Goal: Task Accomplishment & Management: Manage account settings

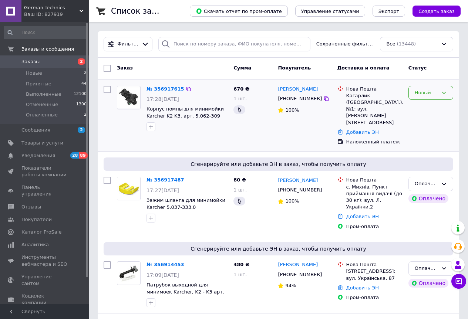
click at [431, 98] on div "Новый" at bounding box center [430, 93] width 45 height 14
click at [428, 111] on li "Принят" at bounding box center [431, 108] width 44 height 14
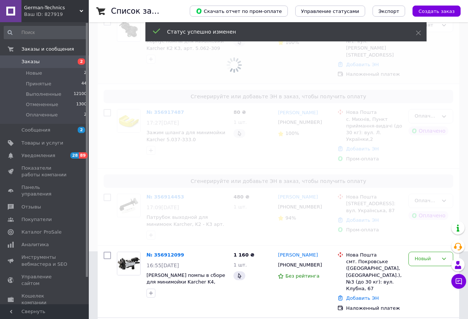
scroll to position [74, 0]
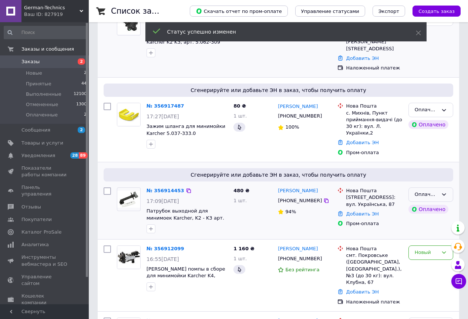
click at [434, 191] on div "Оплаченный" at bounding box center [426, 195] width 23 height 8
click at [427, 203] on li "Принят" at bounding box center [431, 210] width 44 height 14
click at [419, 246] on div "Новый" at bounding box center [430, 253] width 45 height 14
click at [421, 261] on li "Принят" at bounding box center [431, 268] width 44 height 14
click at [444, 109] on icon at bounding box center [444, 110] width 4 height 2
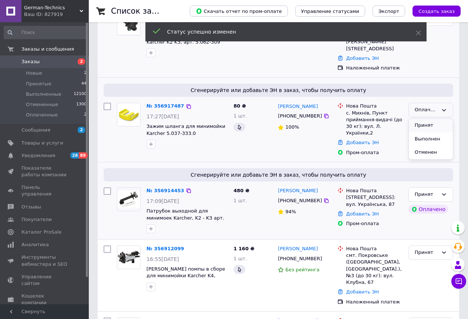
click at [437, 119] on li "Принят" at bounding box center [431, 126] width 44 height 14
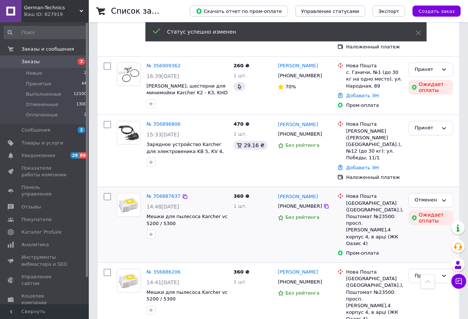
scroll to position [333, 0]
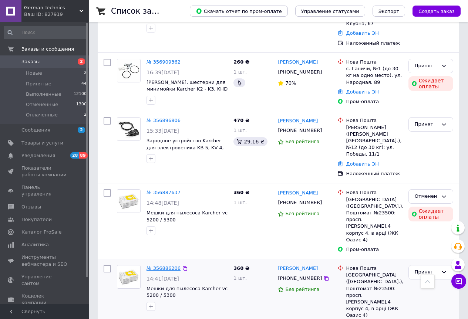
click at [162, 265] on link "№ 356886206" at bounding box center [163, 268] width 34 height 6
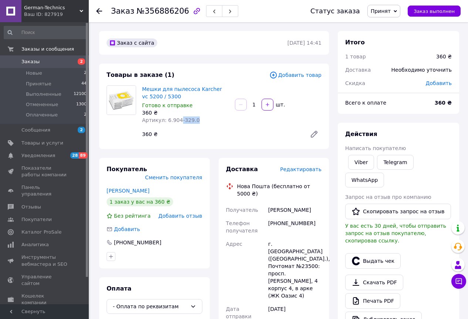
drag, startPoint x: 194, startPoint y: 121, endPoint x: 176, endPoint y: 118, distance: 19.0
click at [176, 118] on div "Артикул: 6.904-329.0" at bounding box center [185, 119] width 87 height 7
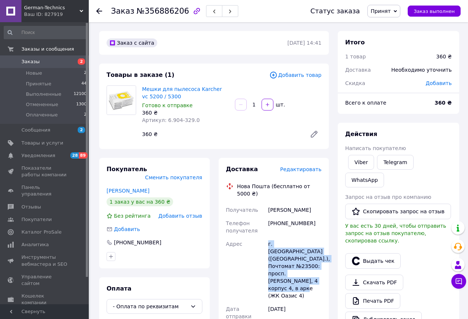
drag, startPoint x: 275, startPoint y: 263, endPoint x: 262, endPoint y: 241, distance: 24.9
click at [262, 241] on div "Получатель [PERSON_NAME] Телефон получателя [PHONE_NUMBER] Адрес г. [GEOGRAPHIC…" at bounding box center [273, 280] width 99 height 154
copy div "Адрес г. [GEOGRAPHIC_DATA] ([GEOGRAPHIC_DATA].), Почтомат №23500: просп. [PERSO…"
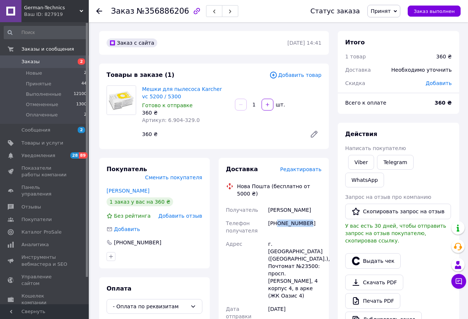
drag, startPoint x: 283, startPoint y: 214, endPoint x: 278, endPoint y: 215, distance: 5.4
click at [278, 217] on div "[PHONE_NUMBER]" at bounding box center [295, 227] width 56 height 21
copy div "0677784459"
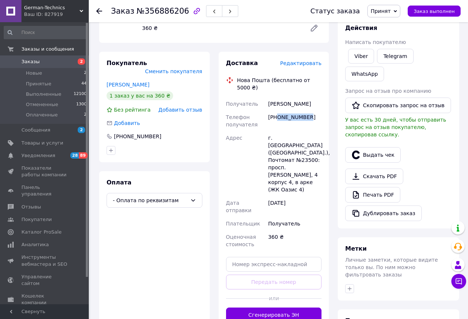
scroll to position [202, 0]
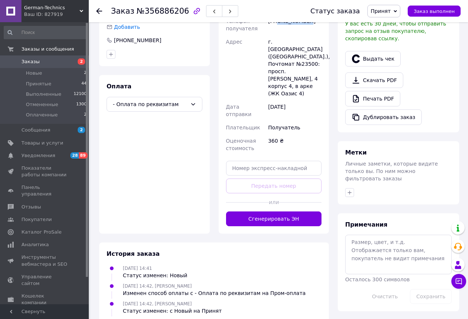
click at [271, 212] on button "Сгенерировать ЭН" at bounding box center [274, 219] width 96 height 15
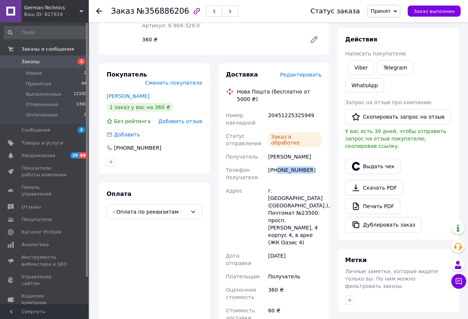
scroll to position [91, 0]
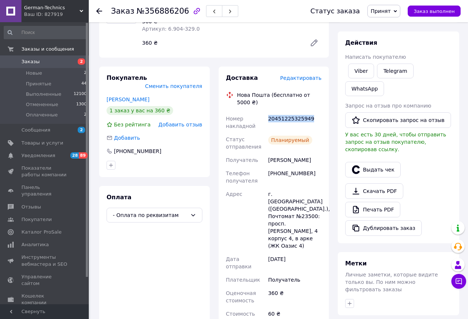
drag, startPoint x: 295, startPoint y: 112, endPoint x: 268, endPoint y: 110, distance: 27.1
click at [268, 112] on div "20451225325949" at bounding box center [295, 122] width 56 height 21
copy div "20451225325949"
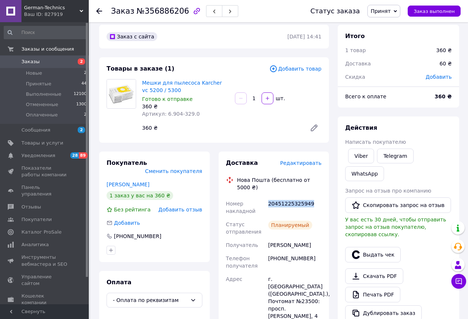
scroll to position [0, 0]
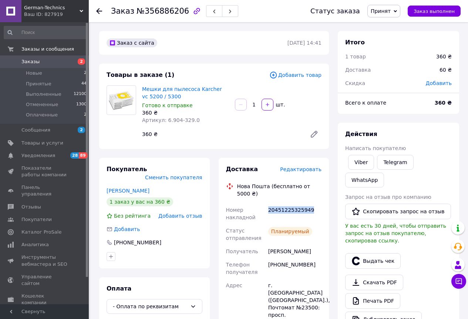
click at [28, 60] on span "Заказы" at bounding box center [30, 61] width 18 height 7
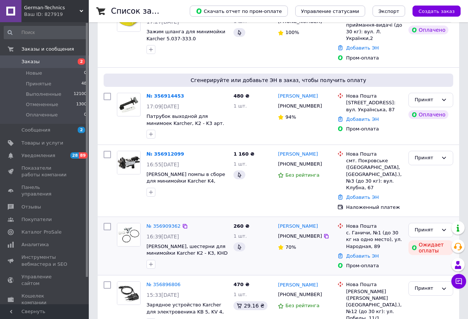
scroll to position [222, 0]
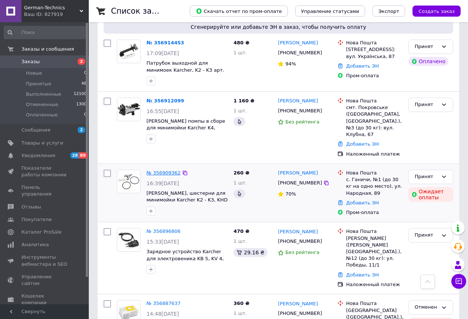
click at [165, 170] on link "№ 356909362" at bounding box center [163, 173] width 34 height 6
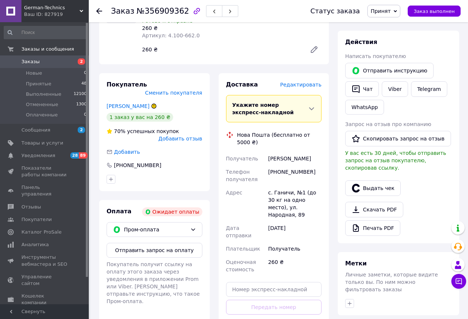
scroll to position [115, 0]
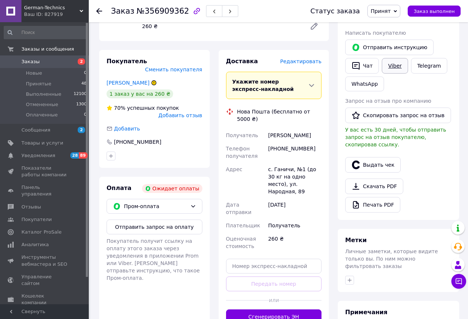
click at [392, 67] on link "Viber" at bounding box center [395, 66] width 26 height 16
drag, startPoint x: 287, startPoint y: 134, endPoint x: 264, endPoint y: 131, distance: 23.1
click at [264, 131] on div "Получатель [PERSON_NAME] Телефон получателя [PHONE_NUMBER] Адрес с. Ганичи, №1 …" at bounding box center [273, 191] width 99 height 124
copy div "Получатель [PERSON_NAME]"
click at [26, 64] on span "Заказы" at bounding box center [30, 61] width 18 height 7
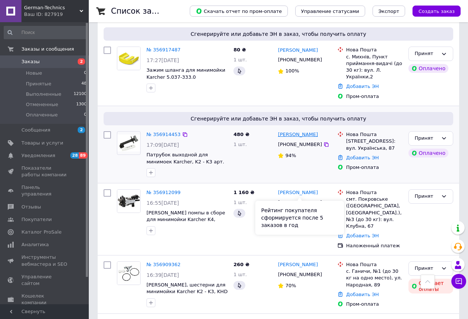
scroll to position [37, 0]
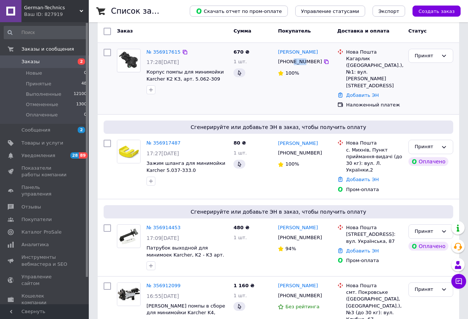
drag, startPoint x: 292, startPoint y: 62, endPoint x: 302, endPoint y: 63, distance: 9.6
click at [302, 63] on div "[PHONE_NUMBER]" at bounding box center [299, 62] width 47 height 10
click at [325, 88] on div "[PERSON_NAME] [PHONE_NUMBER] 100%" at bounding box center [304, 79] width 59 height 66
click at [163, 51] on link "№ 356917615" at bounding box center [163, 52] width 34 height 6
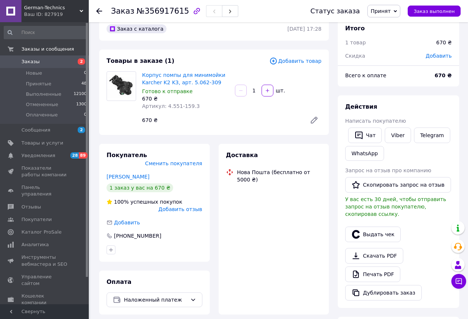
scroll to position [37, 0]
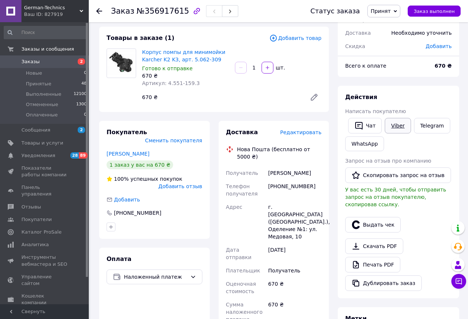
click at [395, 125] on link "Viber" at bounding box center [398, 126] width 26 height 16
click at [395, 127] on link "Viber" at bounding box center [398, 126] width 26 height 16
click at [28, 63] on span "Заказы" at bounding box center [30, 61] width 18 height 7
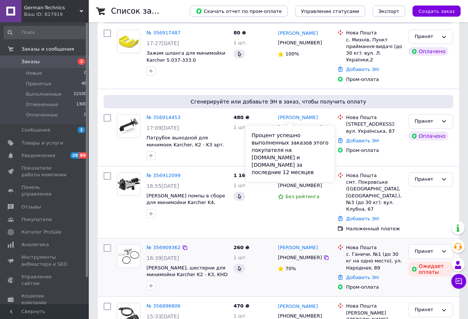
scroll to position [148, 0]
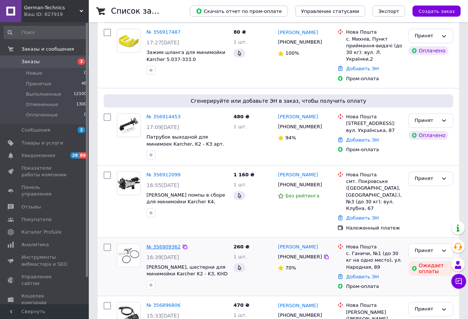
click at [158, 244] on link "№ 356909362" at bounding box center [163, 247] width 34 height 6
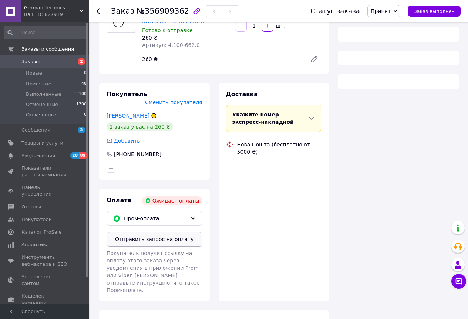
scroll to position [148, 0]
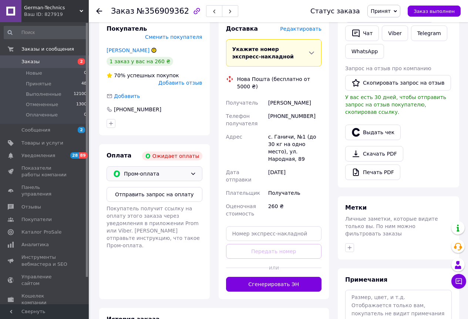
click at [185, 170] on span "Пром-оплата" at bounding box center [155, 174] width 63 height 8
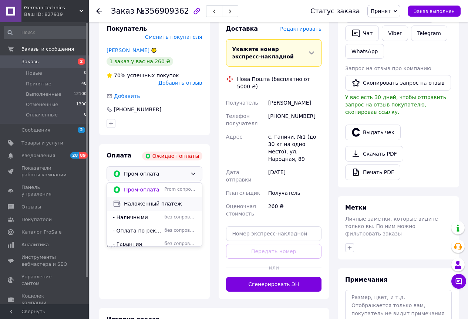
click at [161, 200] on span "Наложенный платеж" at bounding box center [160, 203] width 72 height 7
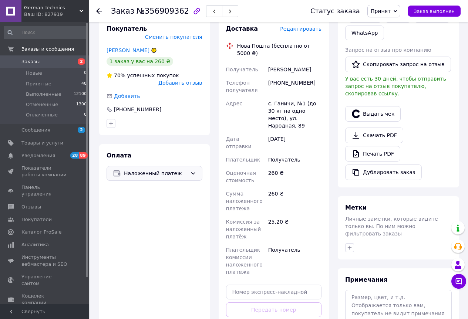
click at [33, 61] on span "Заказы" at bounding box center [30, 61] width 18 height 7
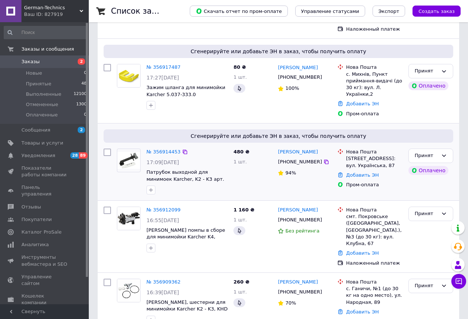
scroll to position [111, 0]
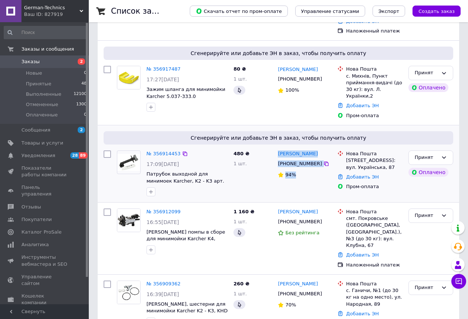
drag, startPoint x: 304, startPoint y: 155, endPoint x: 267, endPoint y: 138, distance: 40.4
click at [267, 148] on div "№ 356914453 17:09[DATE] Патрубок выходной для минимоек Karcher, K2 - K3 арт. 5.…" at bounding box center [278, 174] width 355 height 52
click at [268, 148] on div "480 ₴ 1 шт." at bounding box center [252, 174] width 44 height 52
click at [267, 148] on div "480 ₴ 1 шт." at bounding box center [252, 174] width 44 height 52
drag, startPoint x: 267, startPoint y: 131, endPoint x: 300, endPoint y: 158, distance: 42.2
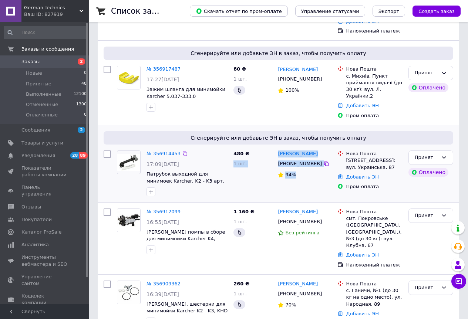
click at [300, 158] on div "№ 356914453 17:09[DATE] Патрубок выходной для минимоек Karcher, K2 - K3 арт. 5.…" at bounding box center [278, 174] width 355 height 52
click at [301, 172] on div "94%" at bounding box center [304, 175] width 53 height 7
drag, startPoint x: 294, startPoint y: 65, endPoint x: 301, endPoint y: 65, distance: 7.0
click at [301, 74] on div "[PHONE_NUMBER]" at bounding box center [299, 79] width 47 height 10
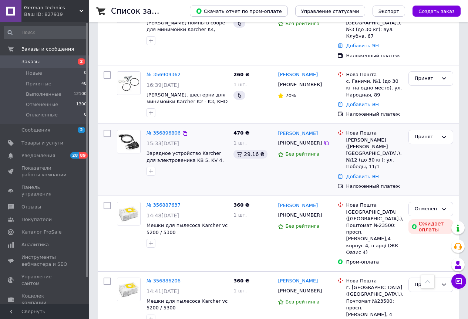
scroll to position [370, 0]
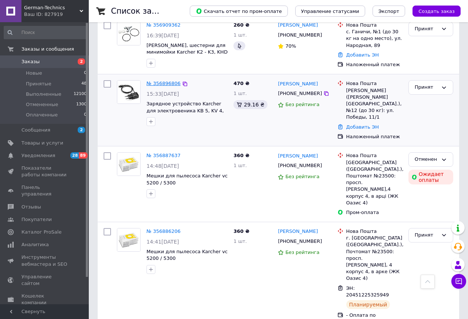
click at [160, 81] on link "№ 356896806" at bounding box center [163, 84] width 34 height 6
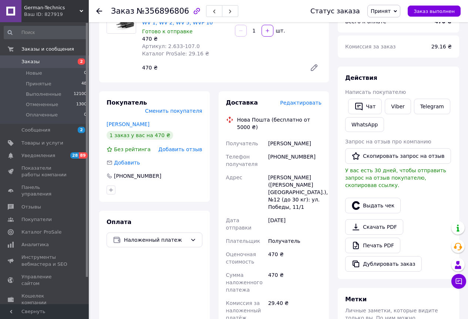
scroll to position [16, 0]
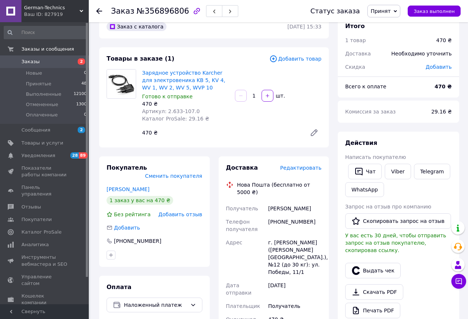
drag, startPoint x: 309, startPoint y: 201, endPoint x: 266, endPoint y: 205, distance: 43.5
click at [267, 205] on div "[PERSON_NAME]" at bounding box center [295, 208] width 56 height 13
copy div "[PERSON_NAME]"
drag, startPoint x: 302, startPoint y: 260, endPoint x: 257, endPoint y: 241, distance: 49.4
click at [257, 241] on div "Получатель [PERSON_NAME] Телефон получателя [PHONE_NUMBER] Адрес г. [PERSON_NAM…" at bounding box center [273, 313] width 99 height 223
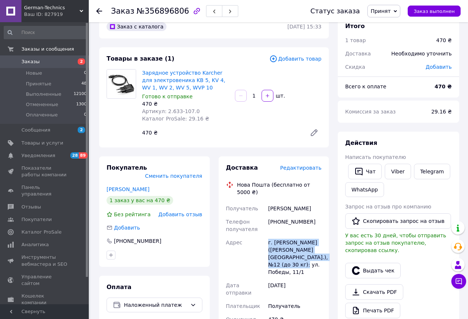
copy div "Адрес г. [PERSON_NAME] ([PERSON_NAME][GEOGRAPHIC_DATA].), №12 (до 30 кг): ул. П…"
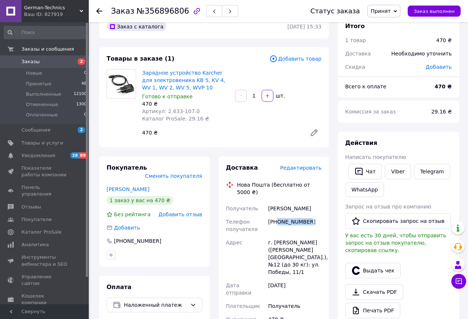
drag, startPoint x: 309, startPoint y: 209, endPoint x: 277, endPoint y: 214, distance: 32.8
click at [277, 215] on div "[PHONE_NUMBER]" at bounding box center [295, 225] width 56 height 21
copy div "0660834045"
drag, startPoint x: 198, startPoint y: 110, endPoint x: 164, endPoint y: 112, distance: 33.7
click at [164, 112] on div "Артикул: 2.633-107.0" at bounding box center [185, 111] width 87 height 7
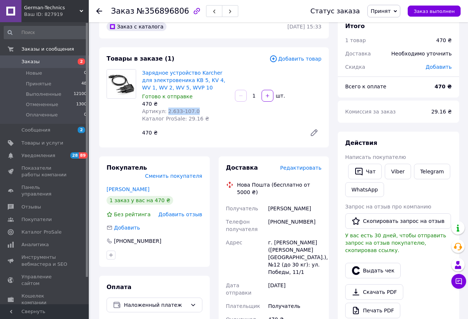
copy span "2.633-107.0"
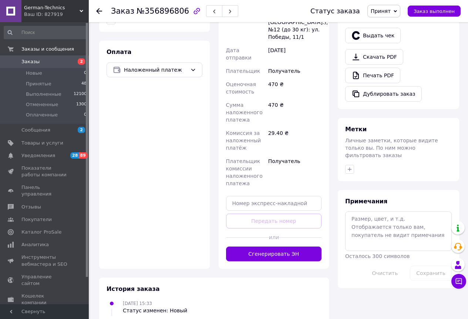
scroll to position [258, 0]
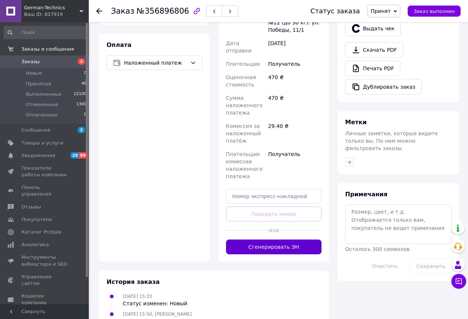
click at [260, 240] on button "Сгенерировать ЭН" at bounding box center [274, 247] width 96 height 15
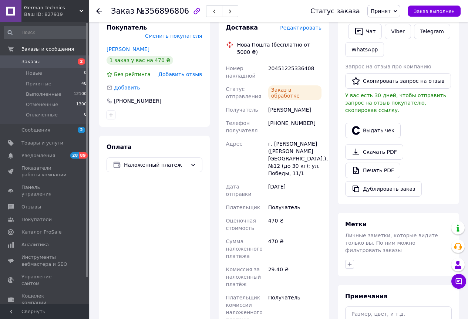
scroll to position [148, 0]
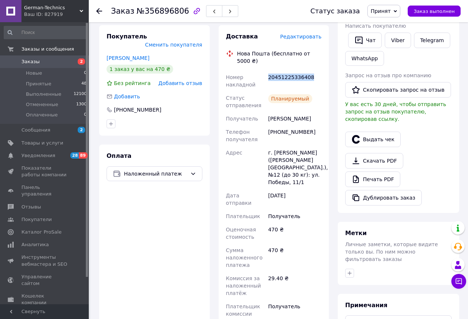
copy div "20451225336408"
drag, startPoint x: 312, startPoint y: 68, endPoint x: 267, endPoint y: 72, distance: 44.6
click at [267, 72] on div "20451225336408" at bounding box center [295, 81] width 56 height 21
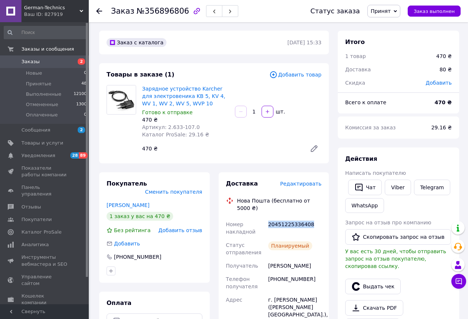
scroll to position [0, 0]
click at [26, 60] on span "Заказы" at bounding box center [30, 61] width 18 height 7
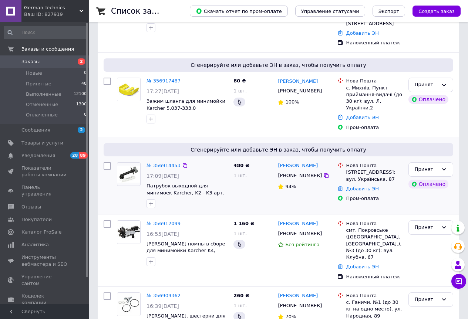
scroll to position [185, 0]
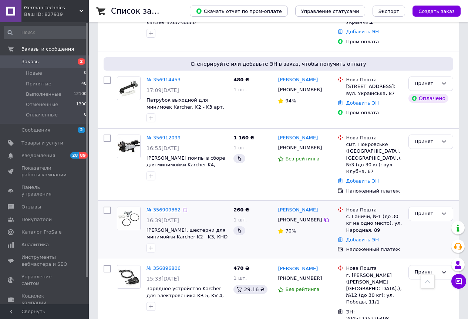
click at [162, 207] on link "№ 356909362" at bounding box center [163, 210] width 34 height 6
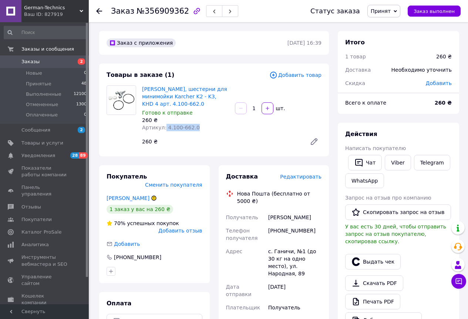
drag, startPoint x: 193, startPoint y: 128, endPoint x: 162, endPoint y: 127, distance: 30.3
click at [162, 127] on div "Артикул: 4.100-662.0" at bounding box center [185, 127] width 87 height 7
copy span "4.100-662.0"
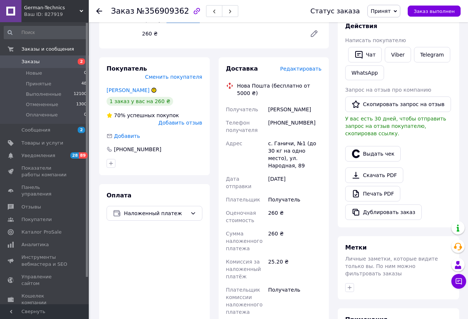
scroll to position [111, 0]
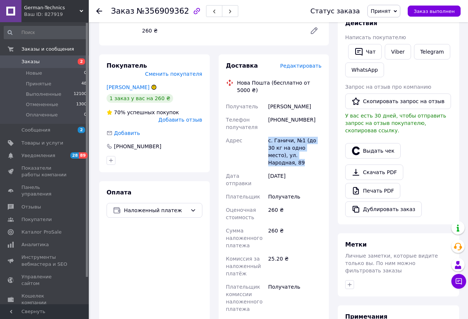
drag, startPoint x: 300, startPoint y: 149, endPoint x: 266, endPoint y: 130, distance: 39.1
click at [267, 134] on div "с. Ганичи, №1 (до 30 кг на одно место), ул. Народная, 89" at bounding box center [295, 151] width 56 height 35
drag, startPoint x: 299, startPoint y: 111, endPoint x: 277, endPoint y: 106, distance: 22.8
click at [277, 113] on div "[PHONE_NUMBER]" at bounding box center [295, 123] width 56 height 21
drag, startPoint x: 279, startPoint y: 100, endPoint x: 267, endPoint y: 101, distance: 12.6
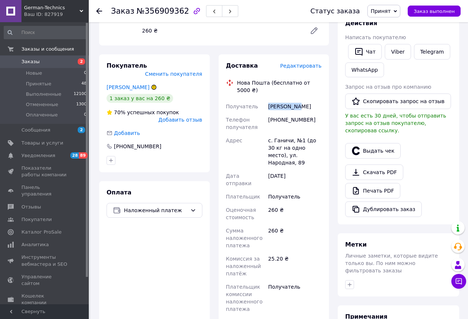
click at [267, 101] on div "[PERSON_NAME]" at bounding box center [295, 106] width 56 height 13
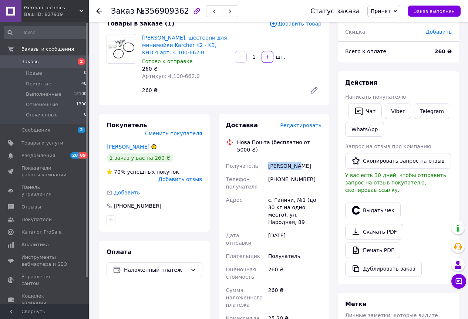
scroll to position [0, 0]
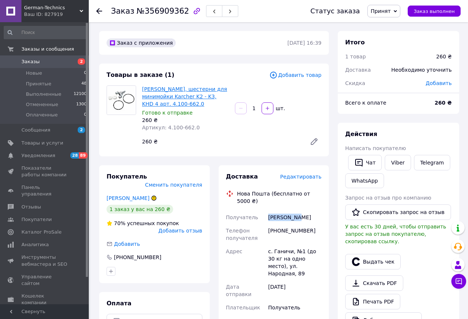
click at [162, 99] on link "[PERSON_NAME], шестерни для минимойки Karcher K2 - K3, KHD 4 арт. 4.100-662.0" at bounding box center [184, 96] width 85 height 21
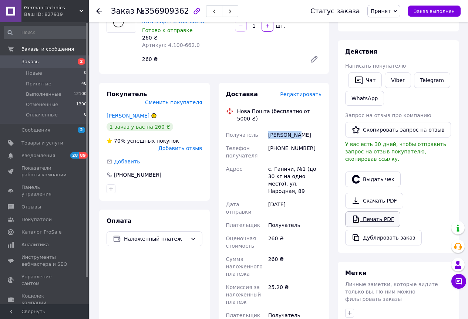
scroll to position [111, 0]
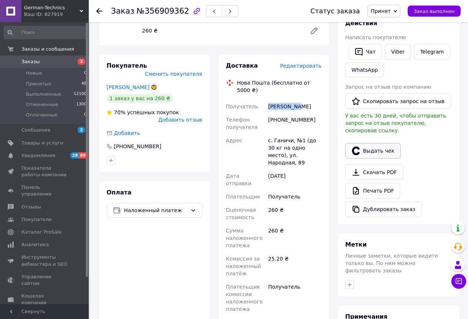
click at [368, 146] on button "Выдать чек" at bounding box center [372, 151] width 55 height 16
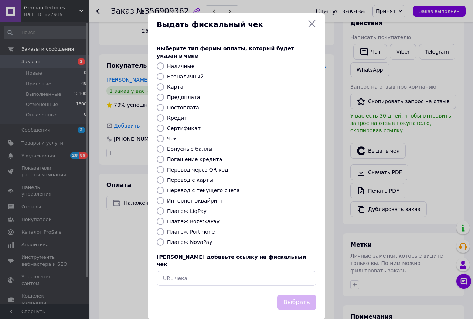
click at [163, 238] on input "Платеж NovaPay" at bounding box center [160, 241] width 7 height 7
radio input "true"
click at [312, 24] on icon at bounding box center [312, 23] width 9 height 9
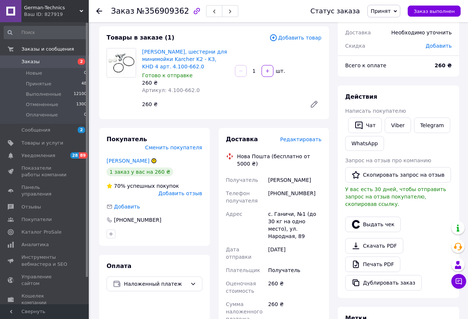
scroll to position [185, 0]
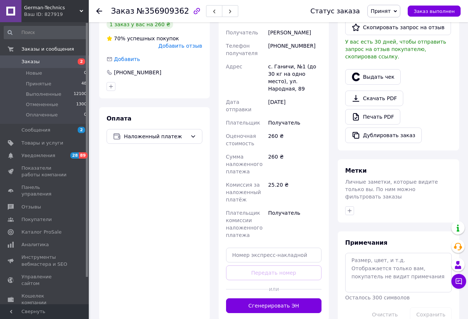
click at [254, 298] on button "Сгенерировать ЭН" at bounding box center [274, 305] width 96 height 15
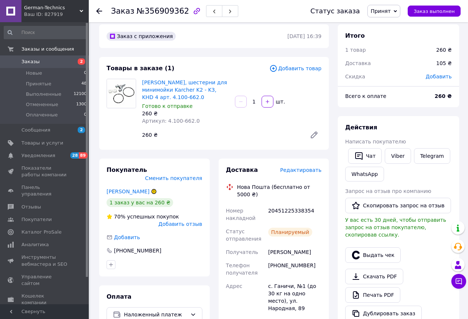
scroll to position [0, 0]
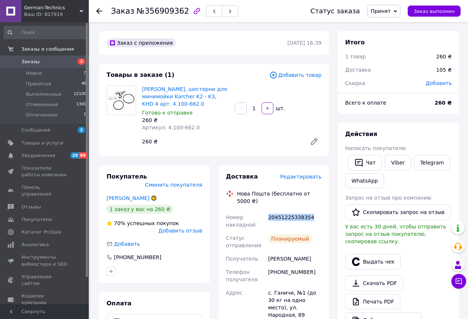
drag, startPoint x: 309, startPoint y: 209, endPoint x: 267, endPoint y: 212, distance: 41.9
click at [267, 212] on div "20451225338354" at bounding box center [295, 221] width 56 height 21
click at [99, 9] on use at bounding box center [99, 11] width 6 height 6
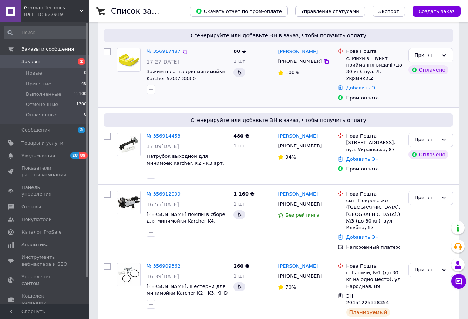
scroll to position [148, 0]
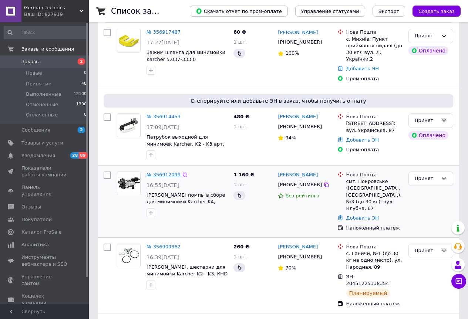
click at [163, 172] on link "№ 356912099" at bounding box center [163, 175] width 34 height 6
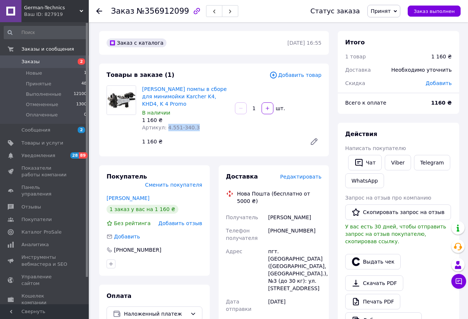
drag, startPoint x: 195, startPoint y: 129, endPoint x: 164, endPoint y: 132, distance: 30.8
click at [164, 132] on div "Корпус помпы в сборе для минимойки Karcher K4, KHD4, K 4 Promo В наличии 1 160 …" at bounding box center [185, 108] width 93 height 49
drag, startPoint x: 289, startPoint y: 211, endPoint x: 264, endPoint y: 212, distance: 24.4
drag, startPoint x: 312, startPoint y: 223, endPoint x: 277, endPoint y: 224, distance: 34.8
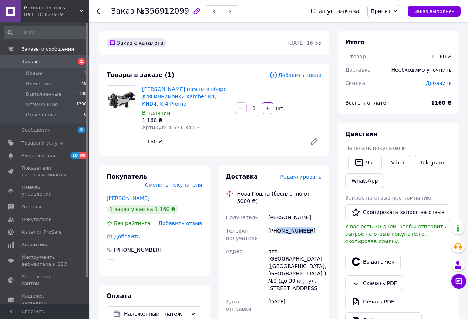
click at [277, 224] on div "[PHONE_NUMBER]" at bounding box center [295, 234] width 56 height 21
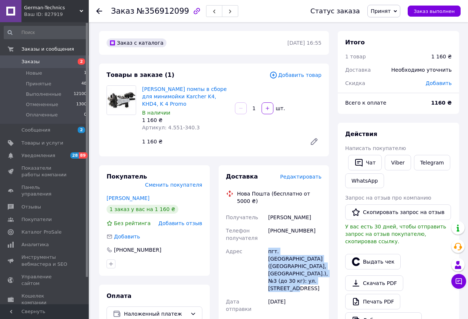
drag, startPoint x: 301, startPoint y: 284, endPoint x: 256, endPoint y: 246, distance: 58.6
click at [38, 140] on span "Товары и услуги" at bounding box center [42, 143] width 42 height 7
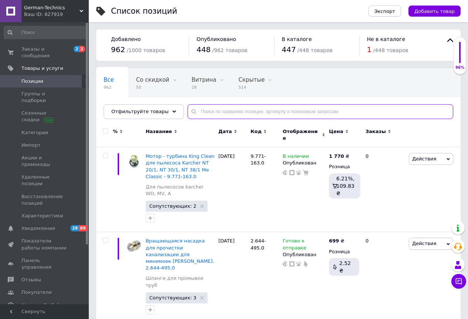
click at [210, 111] on input "text" at bounding box center [319, 111] width 265 height 15
paste input "4.551-340.3"
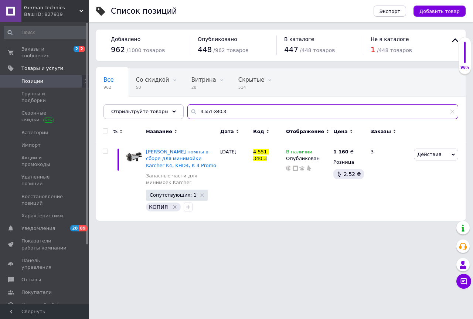
type input "4.551-340.3"
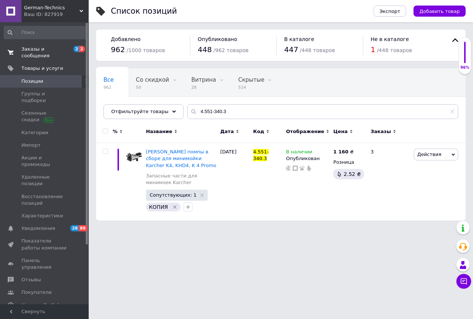
click at [28, 47] on span "Заказы и сообщения" at bounding box center [44, 52] width 47 height 13
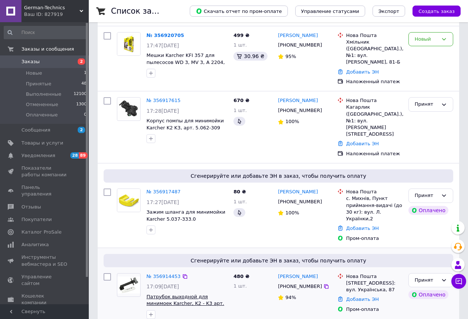
scroll to position [148, 0]
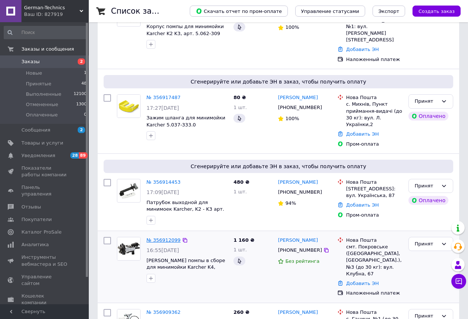
click at [161, 237] on link "№ 356912099" at bounding box center [163, 240] width 34 height 6
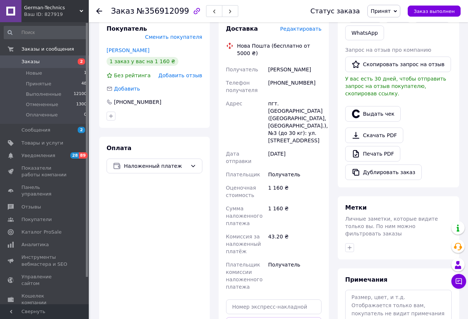
scroll to position [266, 0]
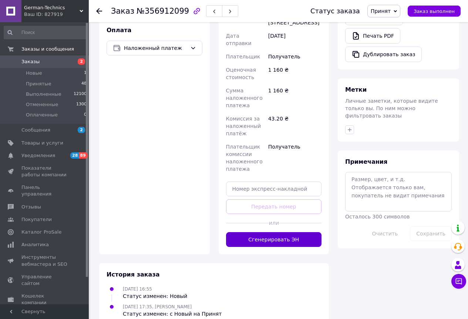
click at [261, 232] on button "Сгенерировать ЭН" at bounding box center [274, 239] width 96 height 15
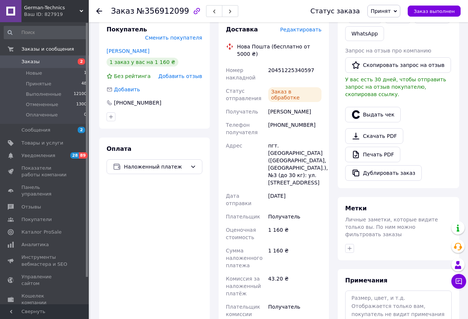
scroll to position [118, 0]
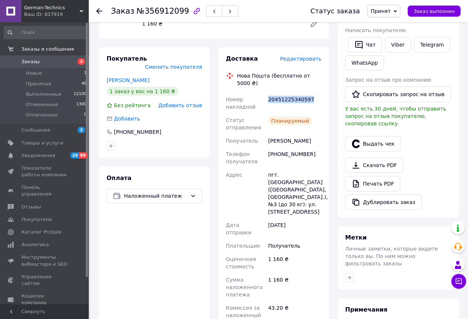
drag, startPoint x: 308, startPoint y: 92, endPoint x: 268, endPoint y: 92, distance: 39.6
click at [268, 93] on div "20451225340597" at bounding box center [295, 103] width 56 height 21
click at [27, 60] on span "Заказы" at bounding box center [30, 61] width 18 height 7
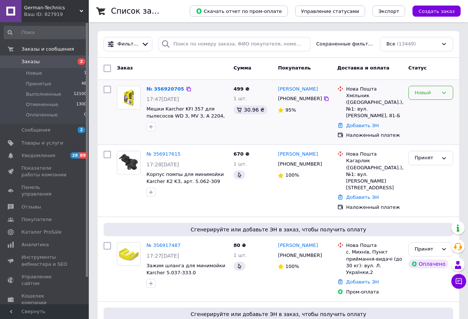
click at [425, 92] on div "Новый" at bounding box center [426, 93] width 23 height 8
click at [426, 107] on li "Принят" at bounding box center [431, 108] width 44 height 14
click at [419, 109] on div "Принят" at bounding box center [430, 112] width 51 height 59
drag, startPoint x: 294, startPoint y: 100, endPoint x: 304, endPoint y: 103, distance: 10.1
click at [304, 103] on div "[PHONE_NUMBER]" at bounding box center [299, 99] width 47 height 10
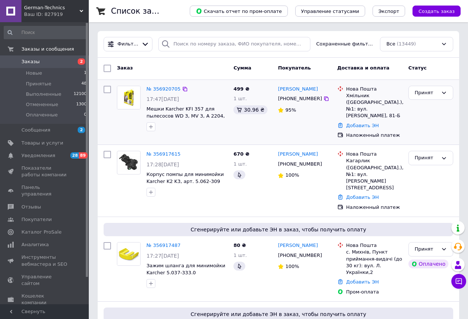
click at [312, 115] on div "95%" at bounding box center [304, 110] width 53 height 10
click at [159, 91] on link "№ 356920705" at bounding box center [163, 89] width 34 height 6
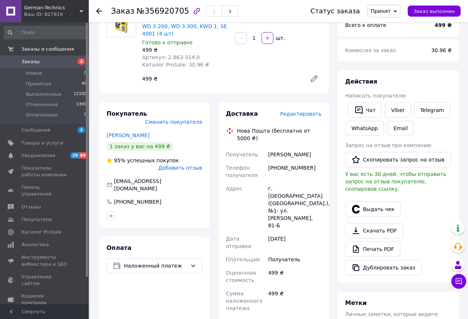
scroll to position [111, 0]
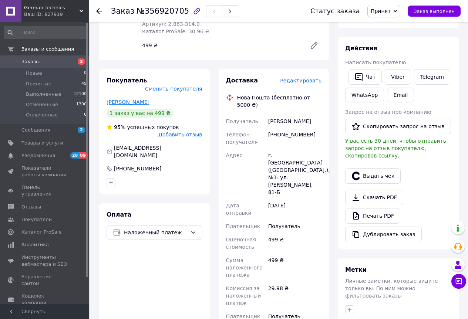
click at [131, 99] on link "[PERSON_NAME]" at bounding box center [127, 102] width 43 height 6
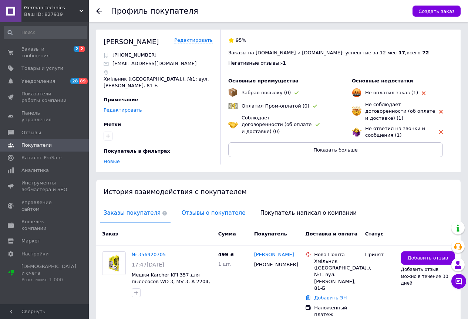
click at [198, 212] on span "Отзывы о покупателе" at bounding box center [213, 213] width 71 height 19
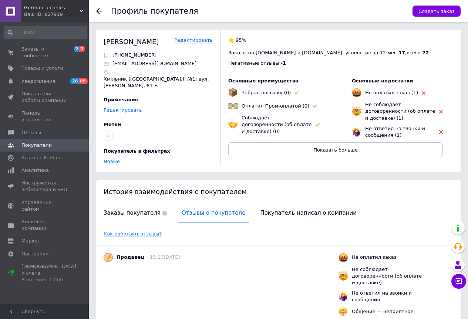
click at [99, 13] on icon at bounding box center [99, 11] width 6 height 6
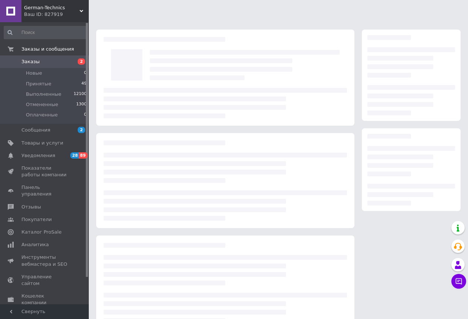
scroll to position [19, 0]
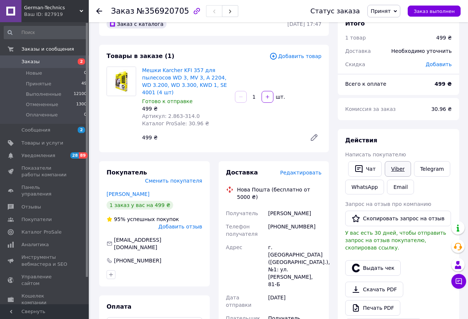
click at [399, 166] on link "Viber" at bounding box center [398, 169] width 26 height 16
click at [31, 61] on span "Заказы" at bounding box center [30, 61] width 18 height 7
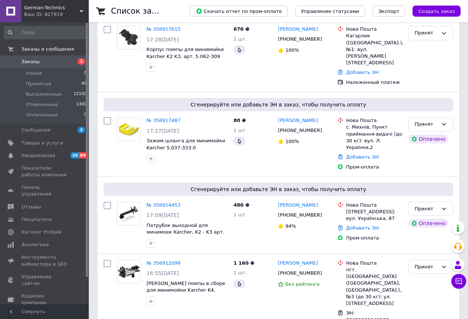
scroll to position [148, 0]
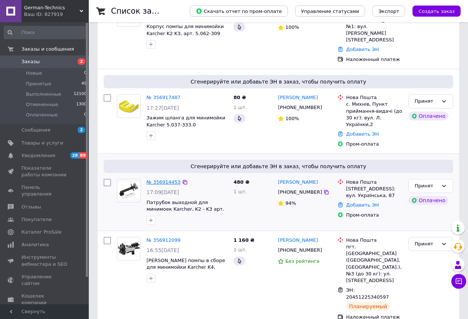
click at [162, 179] on link "№ 356914453" at bounding box center [163, 182] width 34 height 6
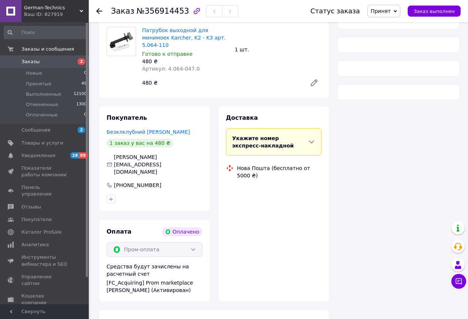
scroll to position [148, 0]
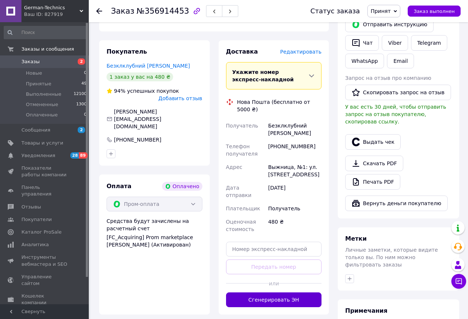
click at [268, 292] on button "Сгенерировать ЭН" at bounding box center [274, 299] width 96 height 15
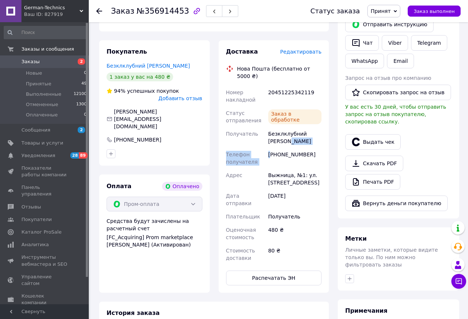
drag, startPoint x: 323, startPoint y: 108, endPoint x: 270, endPoint y: 133, distance: 58.2
click at [270, 133] on div "Доставка Редактировать Нова Пошта (бесплатно от 5000 ₴) Номер накладной 2045122…" at bounding box center [274, 166] width 111 height 253
click at [268, 127] on div "Безклклубний [PERSON_NAME]" at bounding box center [295, 137] width 56 height 21
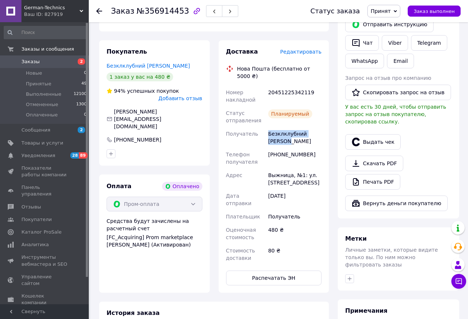
drag, startPoint x: 268, startPoint y: 121, endPoint x: 315, endPoint y: 118, distance: 47.0
click at [315, 127] on div "Безклклубний [PERSON_NAME]" at bounding box center [295, 137] width 56 height 21
drag, startPoint x: 310, startPoint y: 156, endPoint x: 269, endPoint y: 155, distance: 40.7
click at [269, 169] on div "Выжница, №1: ул. [STREET_ADDRESS]" at bounding box center [295, 179] width 56 height 21
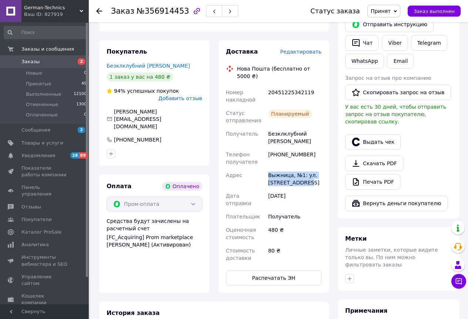
drag, startPoint x: 268, startPoint y: 153, endPoint x: 307, endPoint y: 163, distance: 39.8
click at [307, 169] on div "Выжница, №1: ул. [STREET_ADDRESS]" at bounding box center [295, 179] width 56 height 21
drag, startPoint x: 311, startPoint y: 133, endPoint x: 278, endPoint y: 135, distance: 32.6
click at [278, 148] on div "[PHONE_NUMBER]" at bounding box center [295, 158] width 56 height 21
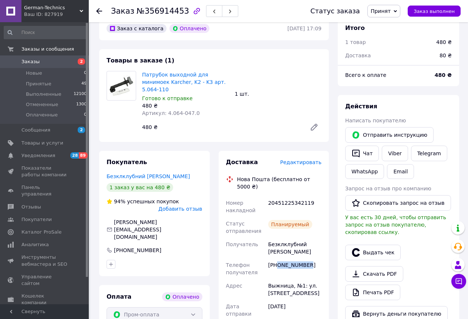
scroll to position [37, 0]
drag, startPoint x: 196, startPoint y: 107, endPoint x: 165, endPoint y: 104, distance: 31.2
click at [165, 110] on div "Артикул: 4.064-047.0" at bounding box center [185, 113] width 87 height 7
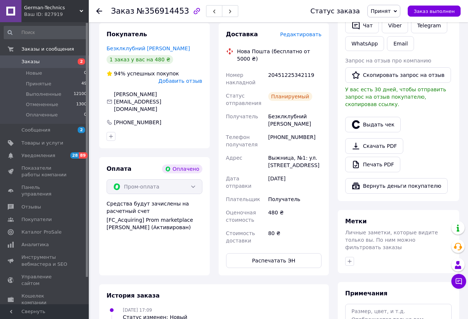
scroll to position [148, 0]
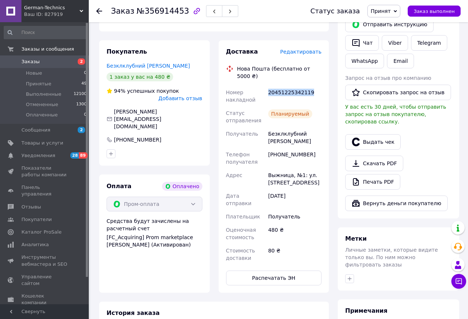
drag, startPoint x: 278, startPoint y: 77, endPoint x: 267, endPoint y: 79, distance: 10.9
click at [267, 86] on div "20451225342119" at bounding box center [295, 96] width 56 height 21
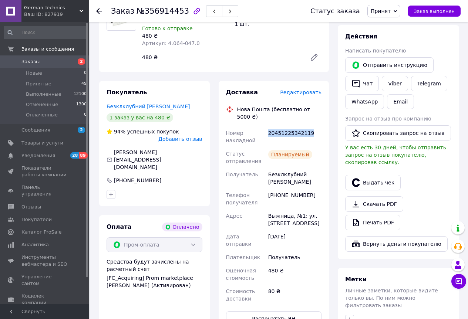
scroll to position [37, 0]
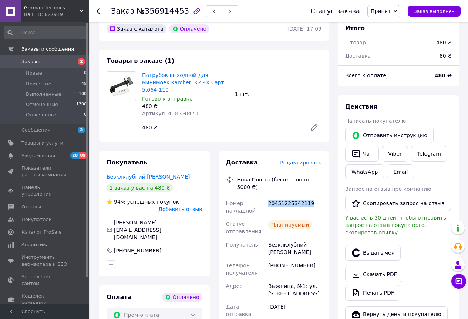
click at [25, 64] on span "Заказы" at bounding box center [30, 61] width 18 height 7
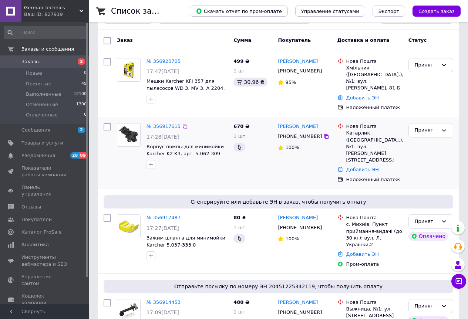
scroll to position [111, 0]
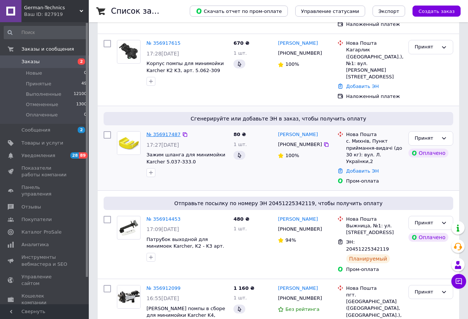
click at [153, 132] on link "№ 356917487" at bounding box center [163, 135] width 34 height 6
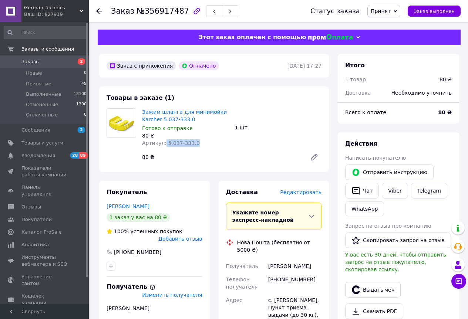
drag, startPoint x: 194, startPoint y: 143, endPoint x: 163, endPoint y: 144, distance: 30.7
click at [163, 144] on div "Артикул: 5.037-333.0" at bounding box center [185, 142] width 87 height 7
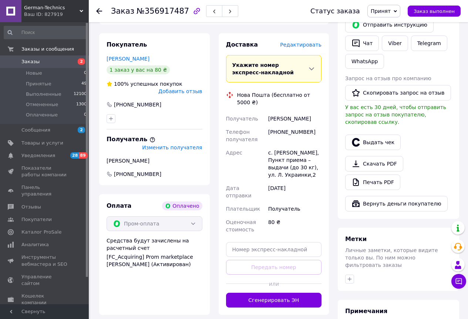
scroll to position [148, 0]
drag, startPoint x: 307, startPoint y: 111, endPoint x: 267, endPoint y: 112, distance: 39.6
click at [267, 112] on div "[PERSON_NAME]" at bounding box center [295, 118] width 56 height 13
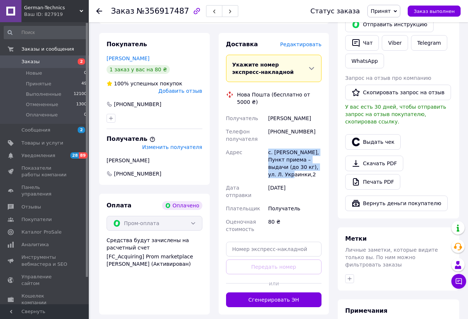
drag, startPoint x: 285, startPoint y: 169, endPoint x: 247, endPoint y: 152, distance: 41.2
click at [247, 152] on div "Получатель [PERSON_NAME] получателя [PHONE_NUMBER] Адрес с. [PERSON_NAME], Пунк…" at bounding box center [273, 174] width 99 height 124
drag, startPoint x: 309, startPoint y: 122, endPoint x: 277, endPoint y: 132, distance: 33.8
click at [277, 132] on div "[PHONE_NUMBER]" at bounding box center [295, 135] width 56 height 21
click at [269, 292] on button "Сгенерировать ЭН" at bounding box center [274, 299] width 96 height 15
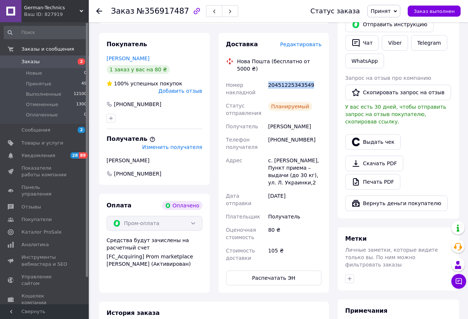
drag, startPoint x: 313, startPoint y: 76, endPoint x: 268, endPoint y: 78, distance: 44.8
click at [268, 78] on div "20451225343549" at bounding box center [295, 88] width 56 height 21
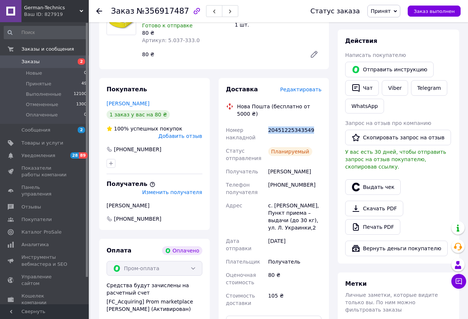
scroll to position [0, 0]
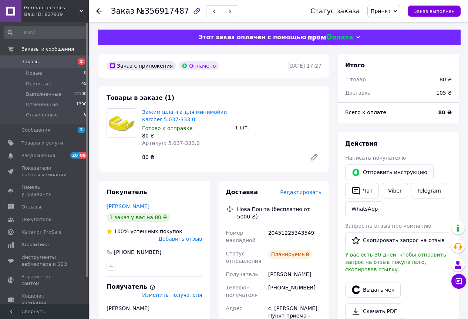
click at [98, 11] on use at bounding box center [99, 11] width 6 height 6
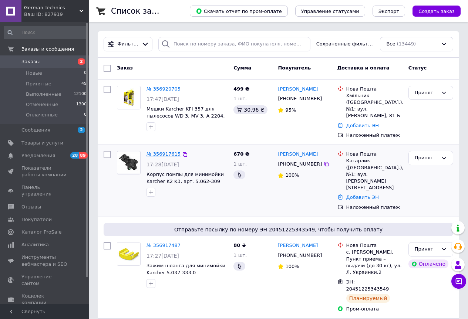
click at [159, 151] on link "№ 356917615" at bounding box center [163, 154] width 34 height 6
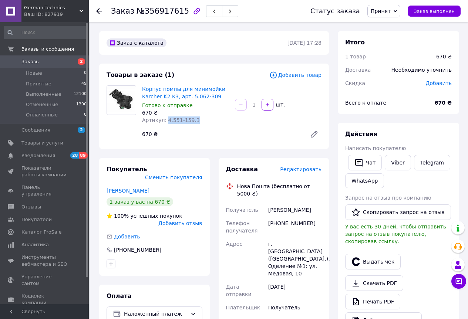
drag, startPoint x: 195, startPoint y: 118, endPoint x: 164, endPoint y: 119, distance: 31.4
click at [164, 119] on div "Артикул: 4.551-159.3" at bounding box center [185, 119] width 87 height 7
click at [96, 10] on div "Заказ №356917615 Статус заказа Принят Выполнен Отменен Оплаченный Заказ выполнен" at bounding box center [278, 11] width 379 height 22
drag, startPoint x: 99, startPoint y: 7, endPoint x: 98, endPoint y: 12, distance: 5.2
click at [99, 7] on div at bounding box center [103, 11] width 15 height 22
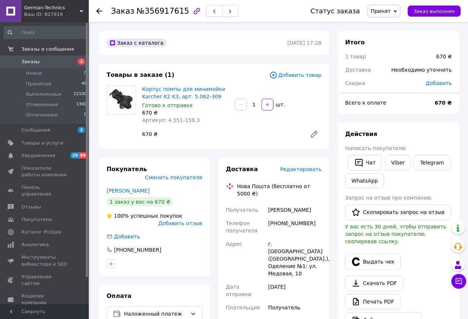
click at [98, 12] on icon at bounding box center [99, 11] width 6 height 6
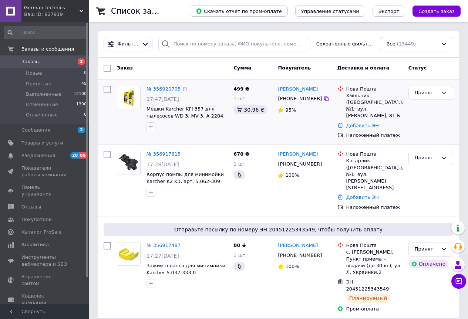
click at [165, 88] on link "№ 356920705" at bounding box center [163, 89] width 34 height 6
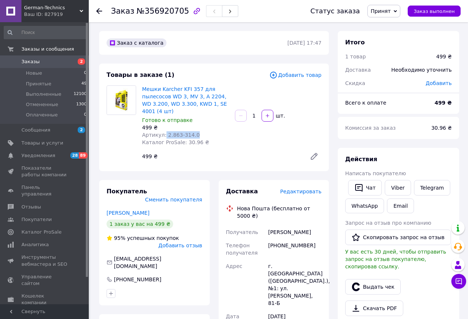
drag, startPoint x: 197, startPoint y: 133, endPoint x: 163, endPoint y: 135, distance: 33.7
click at [163, 135] on div "Артикул: 2.863-314.0" at bounding box center [185, 134] width 87 height 7
drag, startPoint x: 316, startPoint y: 224, endPoint x: 267, endPoint y: 226, distance: 48.5
click at [267, 226] on div "[PERSON_NAME]" at bounding box center [295, 232] width 56 height 13
click at [98, 11] on use at bounding box center [99, 11] width 6 height 6
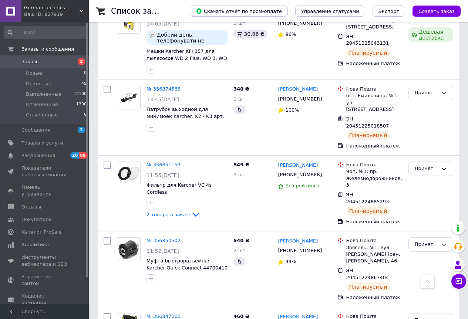
scroll to position [961, 0]
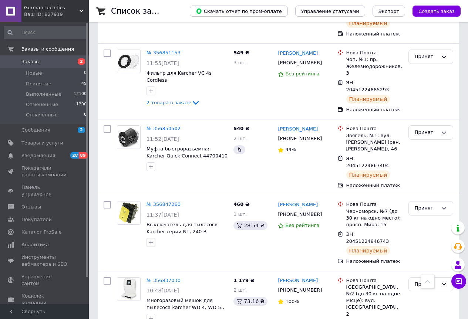
click at [25, 63] on span "Заказы" at bounding box center [30, 61] width 18 height 7
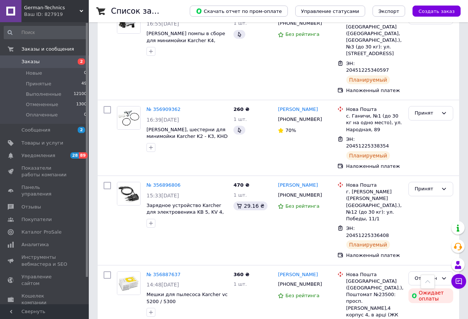
scroll to position [407, 0]
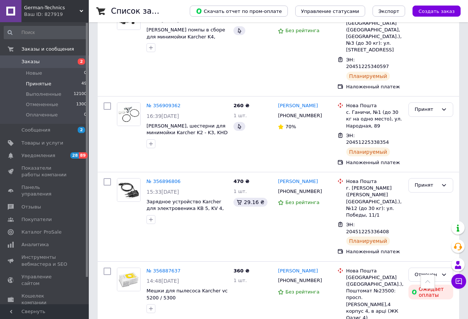
click at [34, 85] on span "Принятые" at bounding box center [39, 84] width 26 height 7
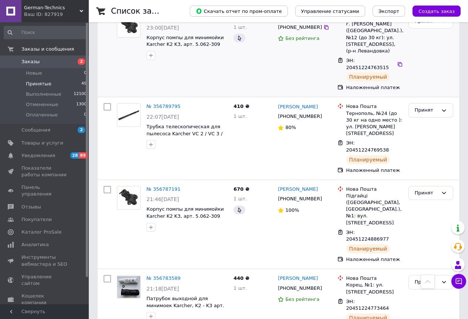
scroll to position [1271, 0]
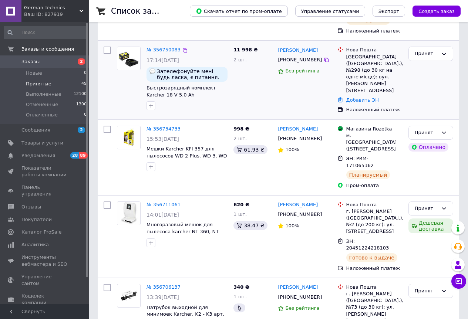
scroll to position [296, 0]
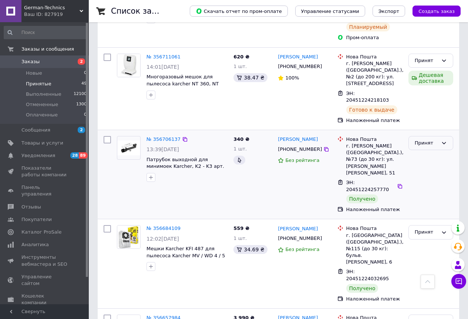
click at [431, 139] on div "Принят" at bounding box center [426, 143] width 23 height 8
click at [425, 152] on li "Выполнен" at bounding box center [431, 159] width 44 height 14
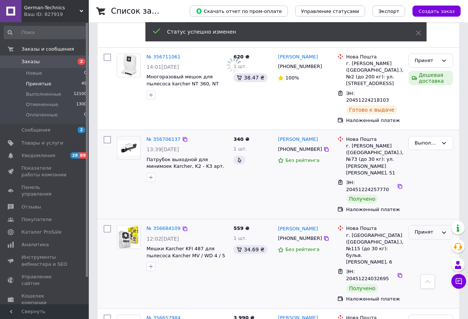
click at [417, 229] on div "Принят" at bounding box center [426, 233] width 23 height 8
click at [416, 241] on li "Выполнен" at bounding box center [431, 248] width 44 height 14
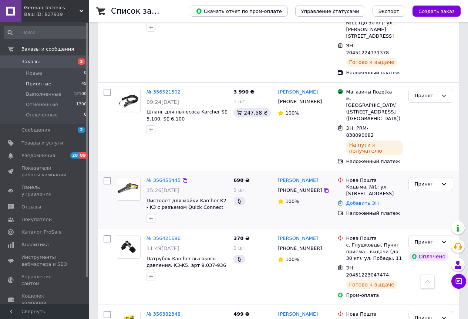
scroll to position [998, 0]
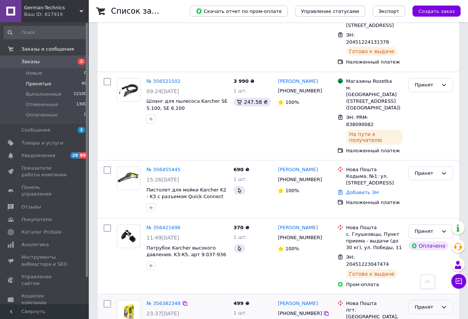
click at [423, 304] on div "Принят" at bounding box center [426, 308] width 23 height 8
click at [419, 316] on li "Выполнен" at bounding box center [431, 323] width 44 height 14
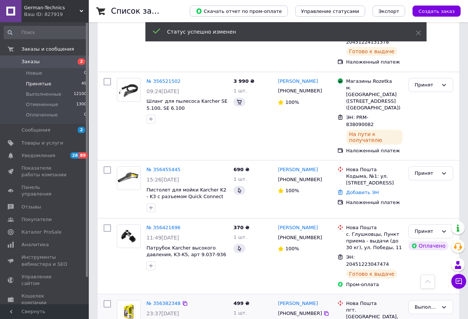
drag, startPoint x: 415, startPoint y: 203, endPoint x: 419, endPoint y: 209, distance: 6.8
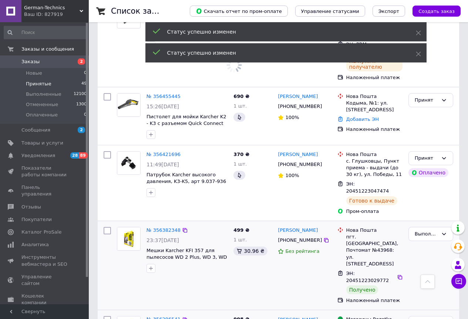
scroll to position [1072, 0]
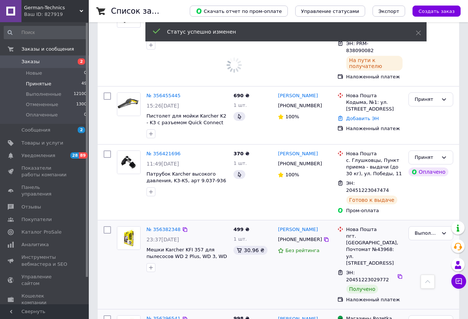
drag, startPoint x: 423, startPoint y: 193, endPoint x: 424, endPoint y: 210, distance: 16.7
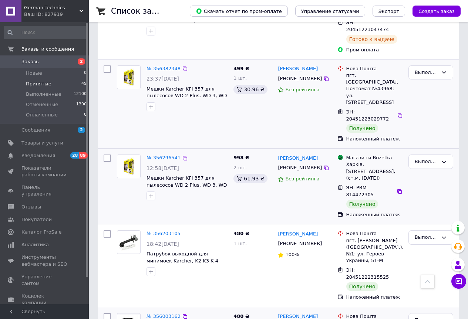
scroll to position [1239, 0]
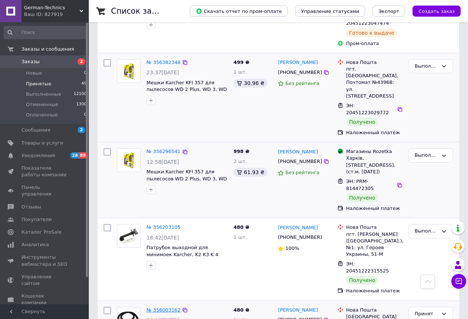
click at [158, 307] on link "№ 356003162" at bounding box center [163, 310] width 34 height 6
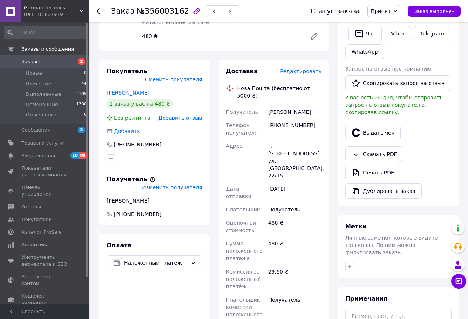
scroll to position [28, 0]
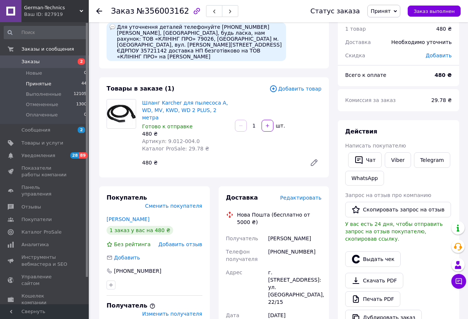
click at [31, 87] on span "Принятые" at bounding box center [39, 84] width 26 height 7
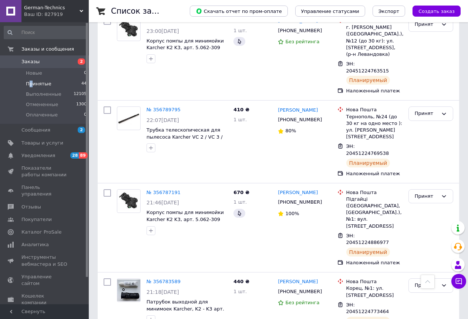
scroll to position [1271, 0]
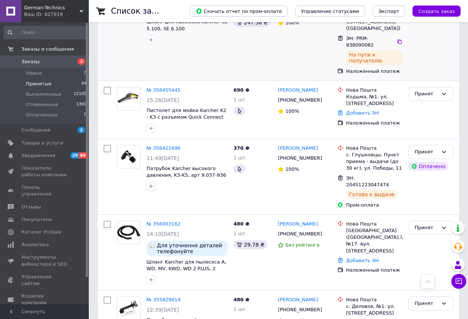
scroll to position [1035, 0]
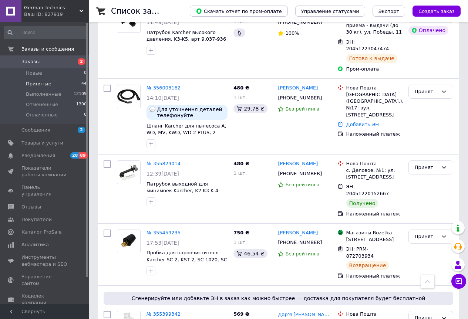
click at [32, 62] on span "Заказы" at bounding box center [30, 61] width 18 height 7
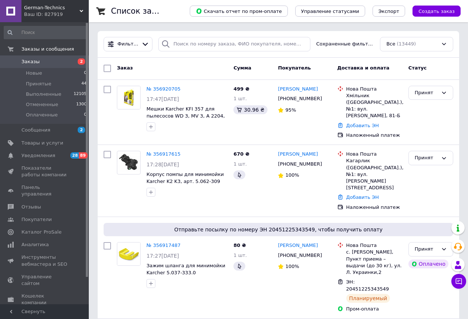
click at [39, 62] on span "Заказы" at bounding box center [44, 61] width 47 height 7
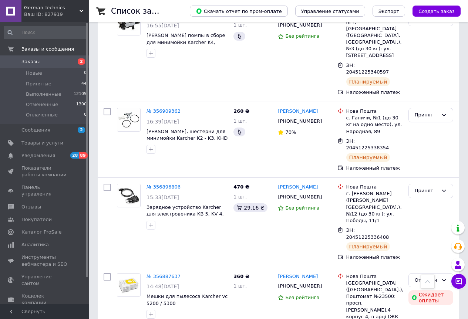
scroll to position [407, 0]
